Goal: Task Accomplishment & Management: Complete application form

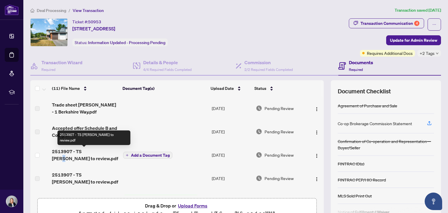
click at [89, 151] on span "2513907 - TS [PERSON_NAME] to review.pdf" at bounding box center [85, 155] width 66 height 14
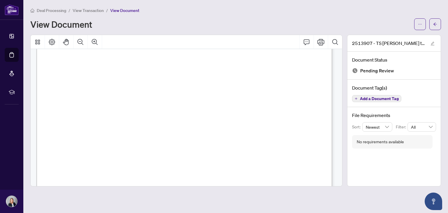
scroll to position [257, 0]
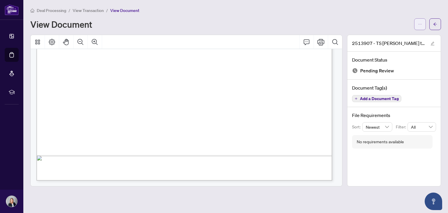
click at [418, 23] on button "button" at bounding box center [420, 24] width 12 height 12
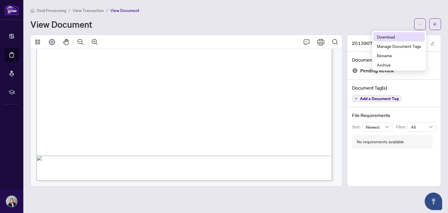
click at [385, 36] on span "Download" at bounding box center [399, 37] width 44 height 6
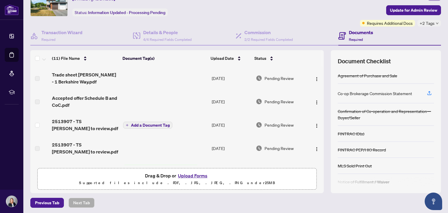
scroll to position [31, 0]
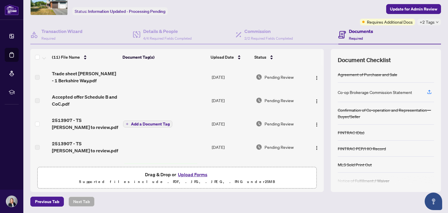
click at [191, 173] on button "Upload Forms" at bounding box center [192, 175] width 33 height 8
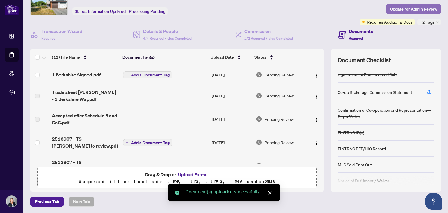
click at [394, 10] on span "Update for Admin Review" at bounding box center [413, 8] width 47 height 9
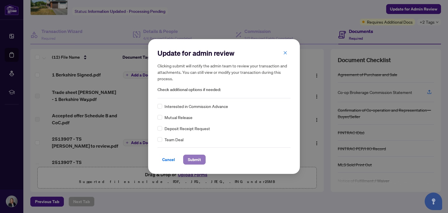
click at [200, 161] on button "Submit" at bounding box center [194, 160] width 22 height 10
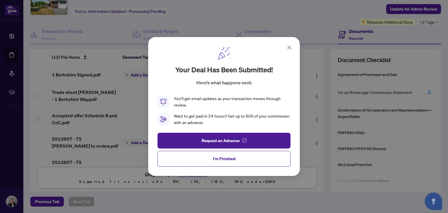
click at [291, 47] on icon at bounding box center [289, 47] width 7 height 7
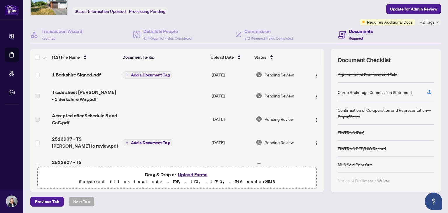
scroll to position [0, 0]
